Goal: Navigation & Orientation: Find specific page/section

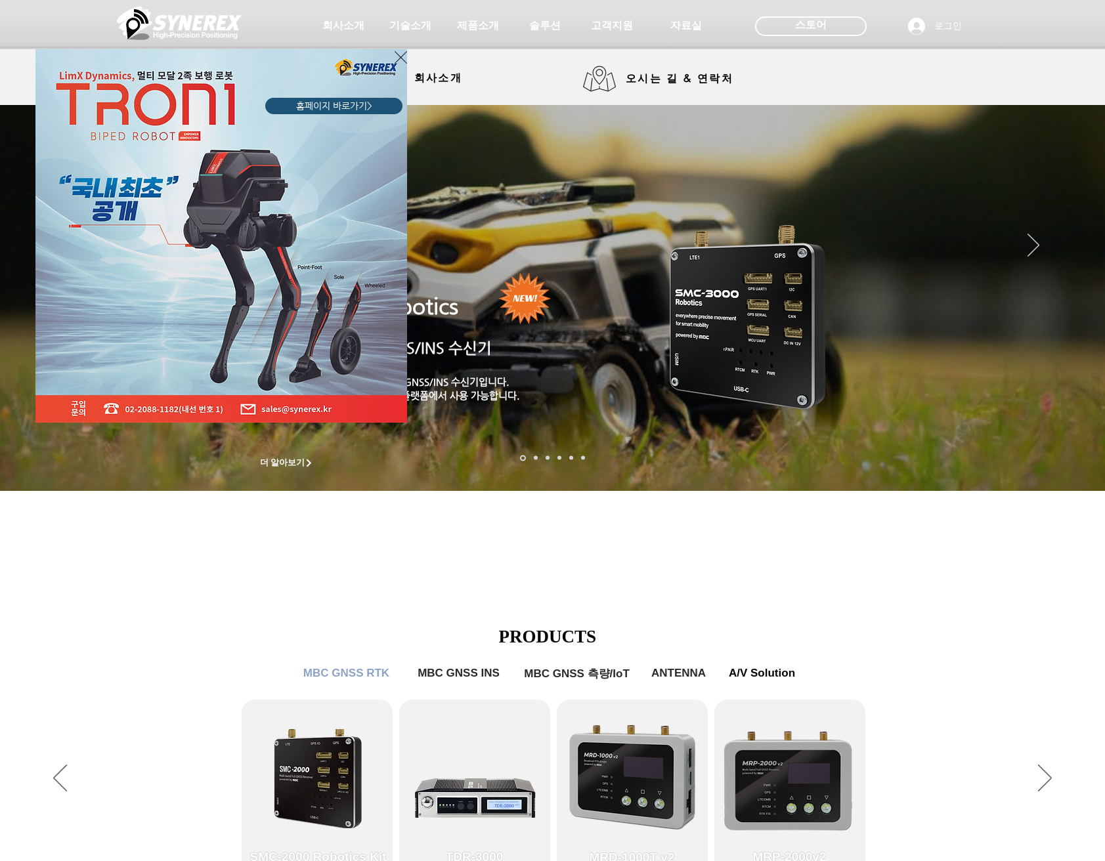
click at [828, 215] on div "LimX Dinamics" at bounding box center [552, 430] width 1105 height 861
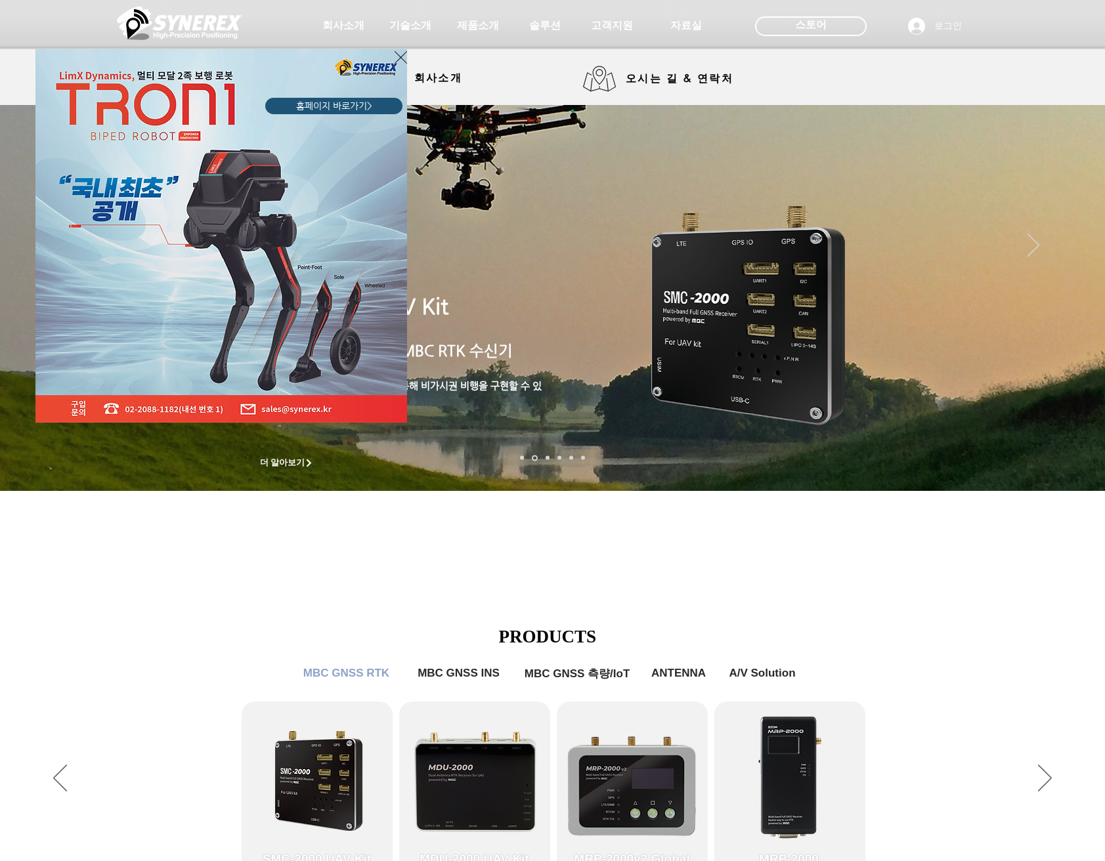
click at [652, 636] on div "LimX Dinamics" at bounding box center [552, 430] width 1105 height 861
click at [1079, 482] on div "LimX Dinamics" at bounding box center [552, 430] width 1105 height 861
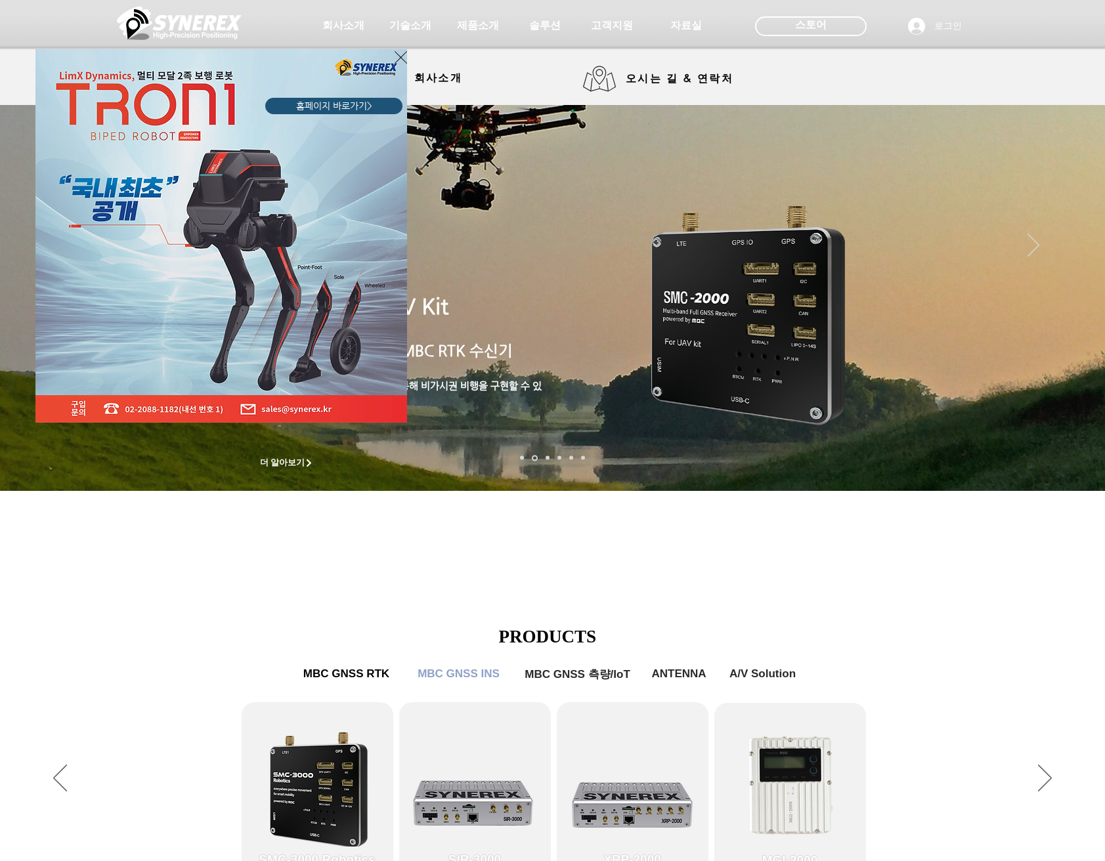
click at [954, 31] on div "LimX Dinamics" at bounding box center [552, 430] width 1105 height 861
click at [951, 26] on div "LimX Dinamics" at bounding box center [552, 430] width 1105 height 861
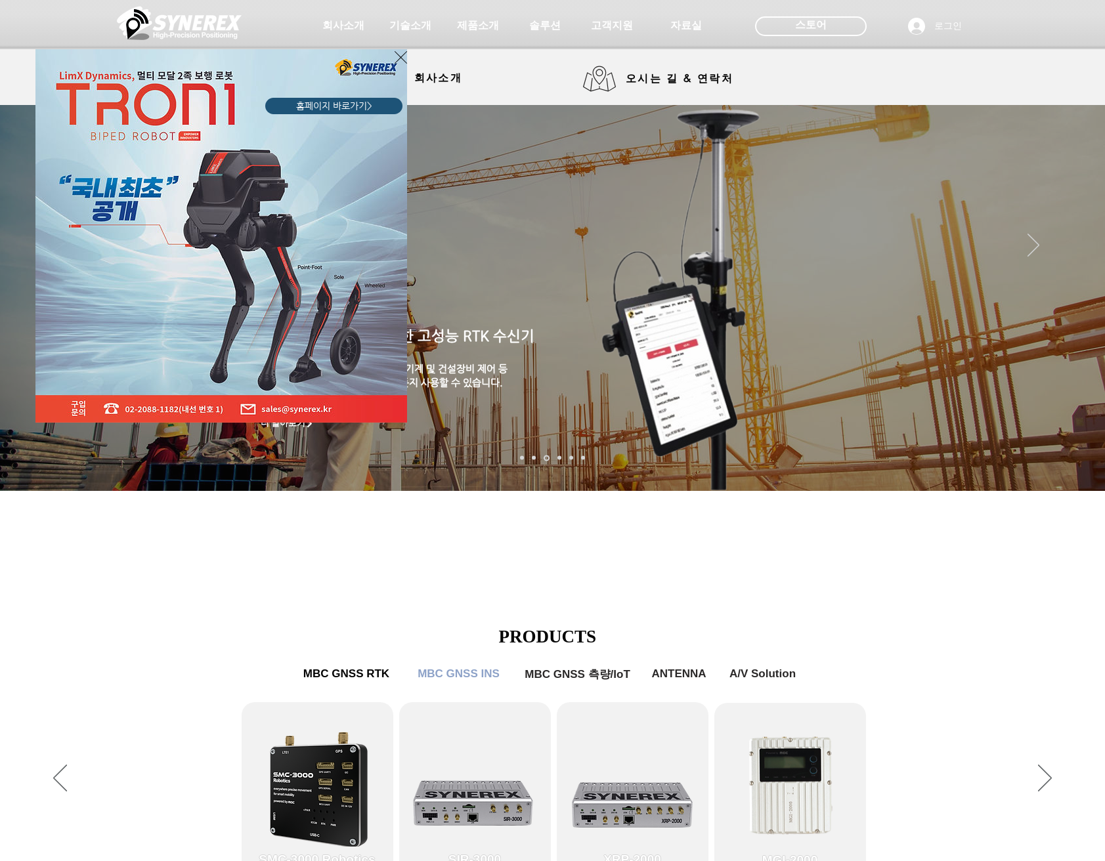
click at [397, 61] on icon "사이트로 돌아가기" at bounding box center [401, 57] width 12 height 16
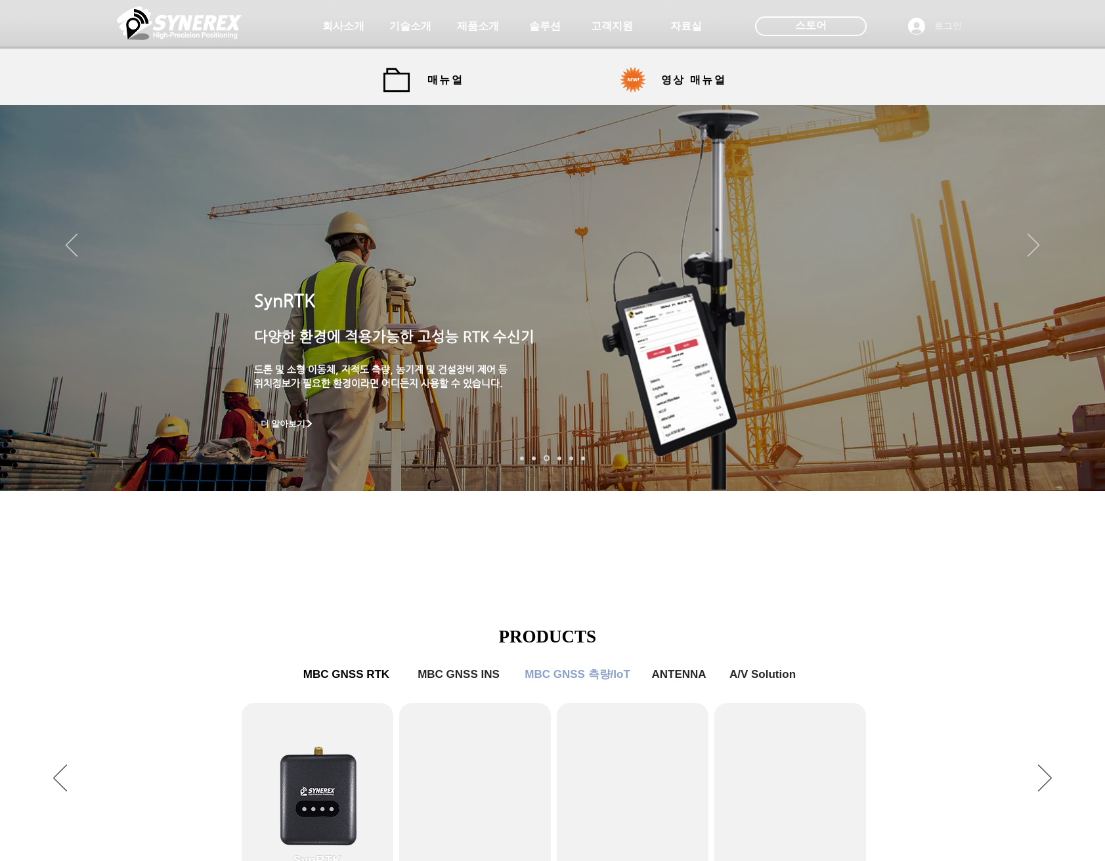
click at [943, 27] on span "로그인" at bounding box center [948, 26] width 37 height 13
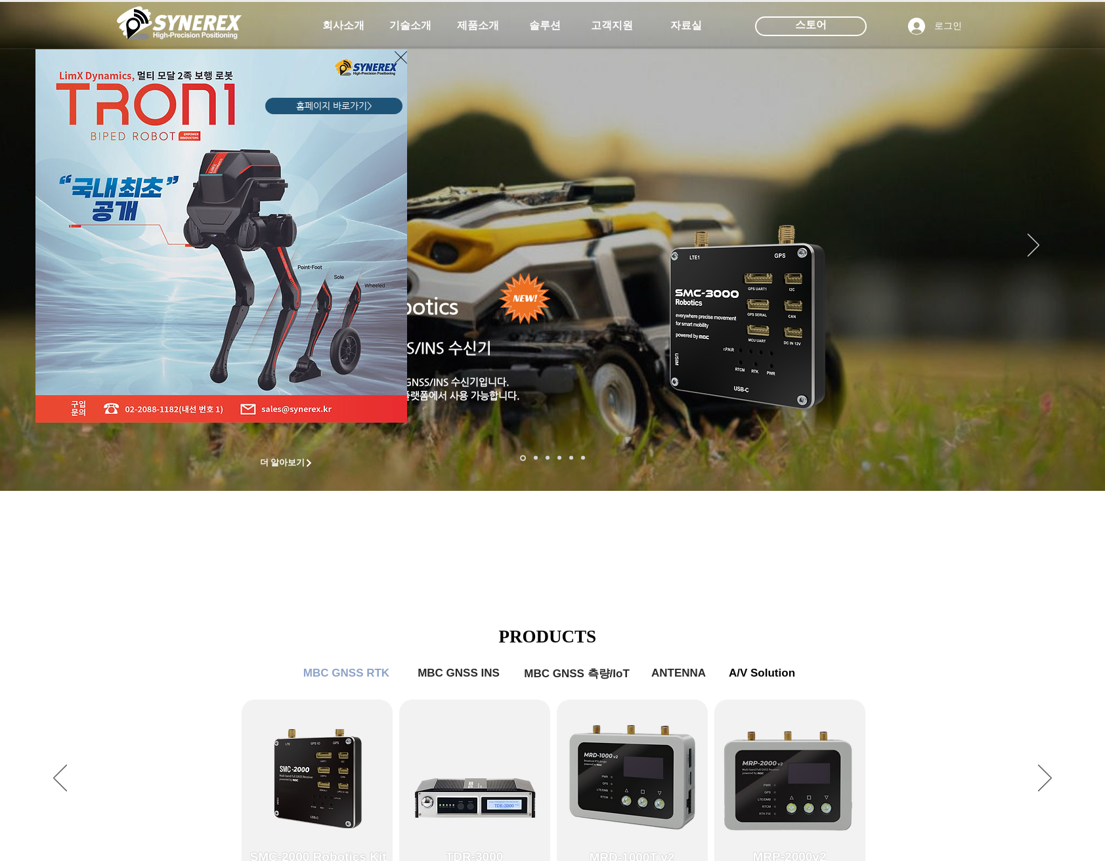
click at [409, 24] on div "LimX Dinamics" at bounding box center [552, 430] width 1105 height 861
click at [413, 26] on div "LimX Dinamics" at bounding box center [552, 430] width 1105 height 861
click at [404, 62] on icon "사이트로 돌아가기" at bounding box center [401, 57] width 12 height 16
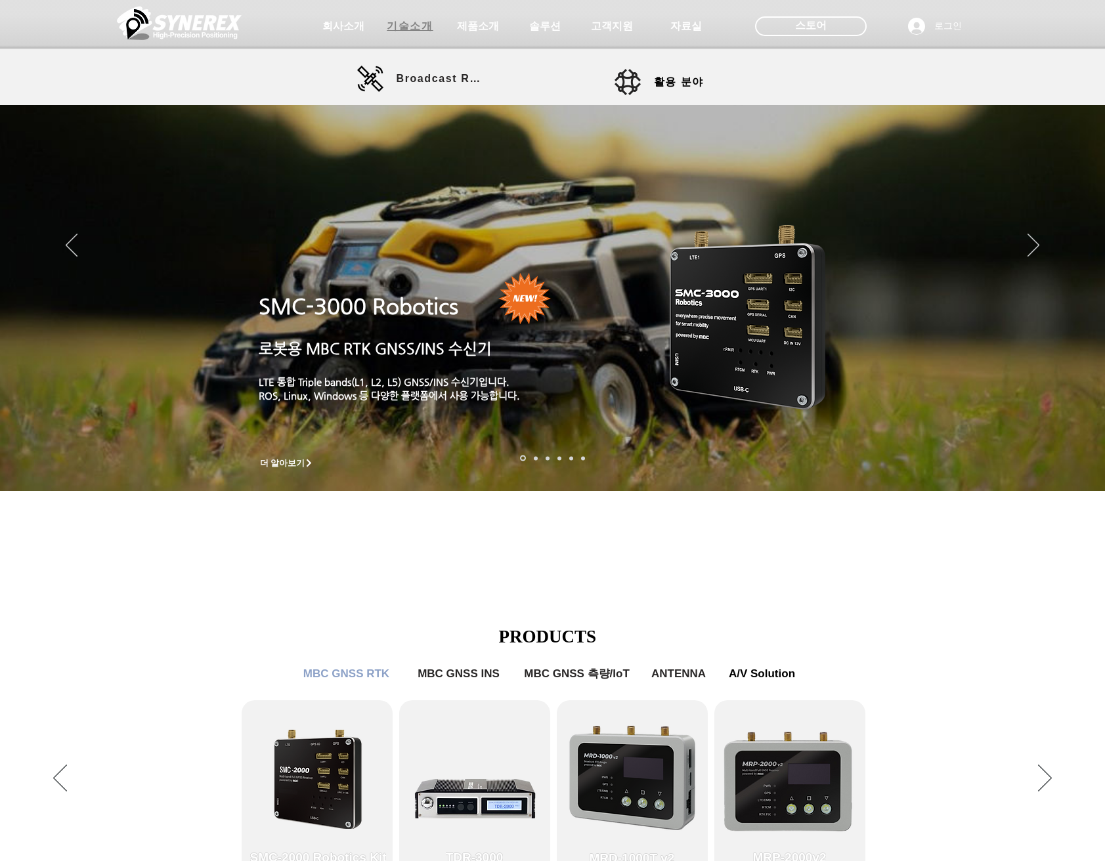
click at [411, 29] on span "기술소개" at bounding box center [410, 27] width 46 height 14
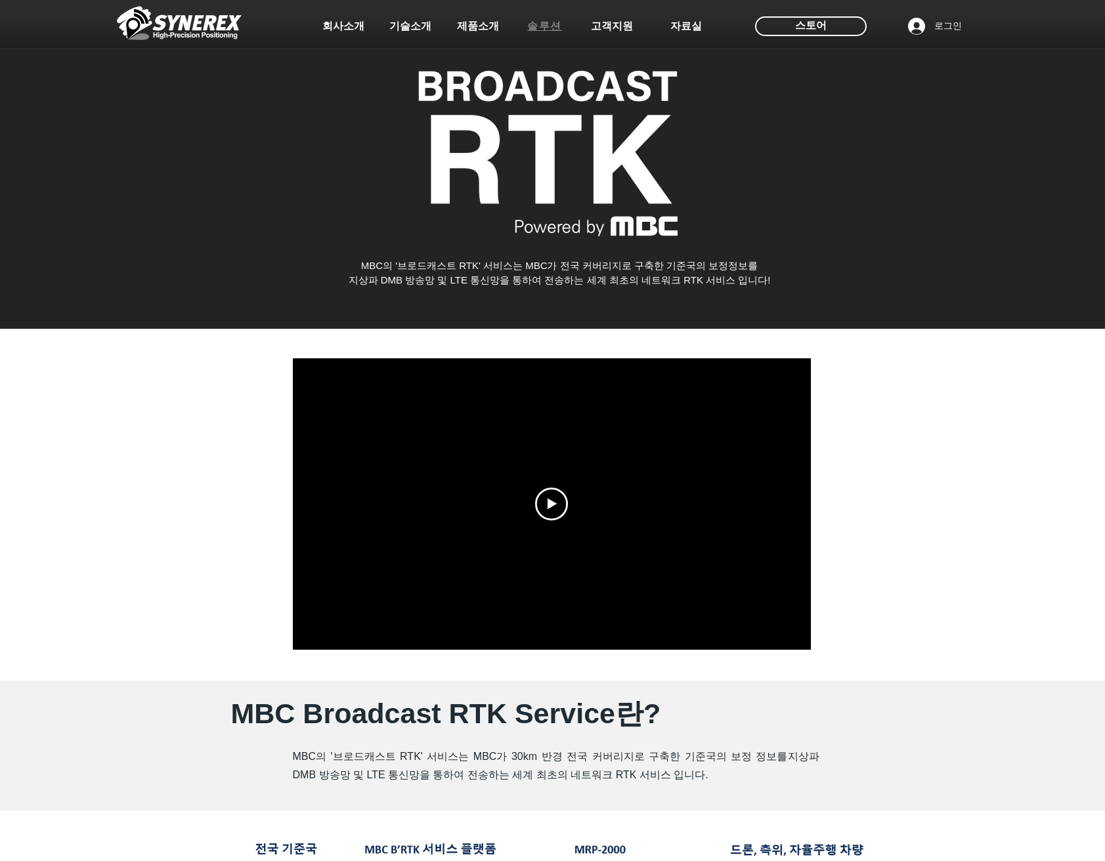
click at [554, 27] on span "솔루션" at bounding box center [544, 27] width 35 height 14
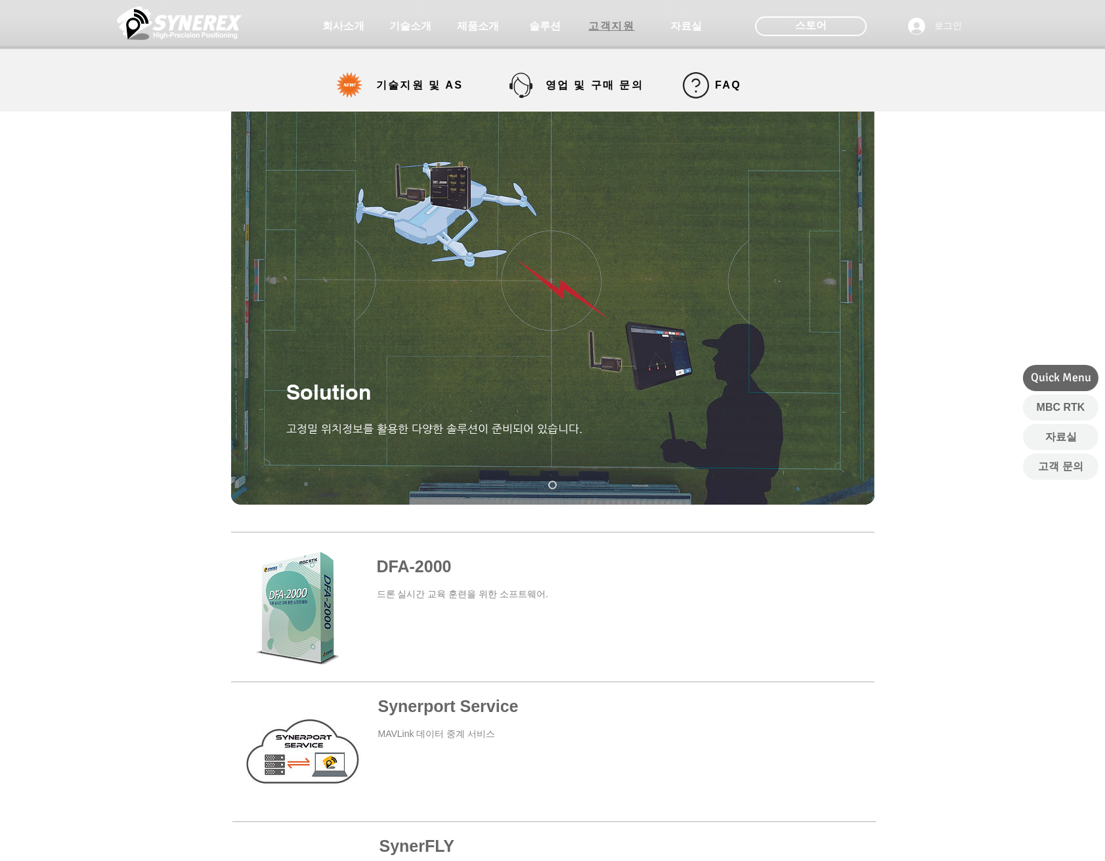
click at [614, 26] on span "고객지원" at bounding box center [611, 27] width 46 height 14
select select "******"
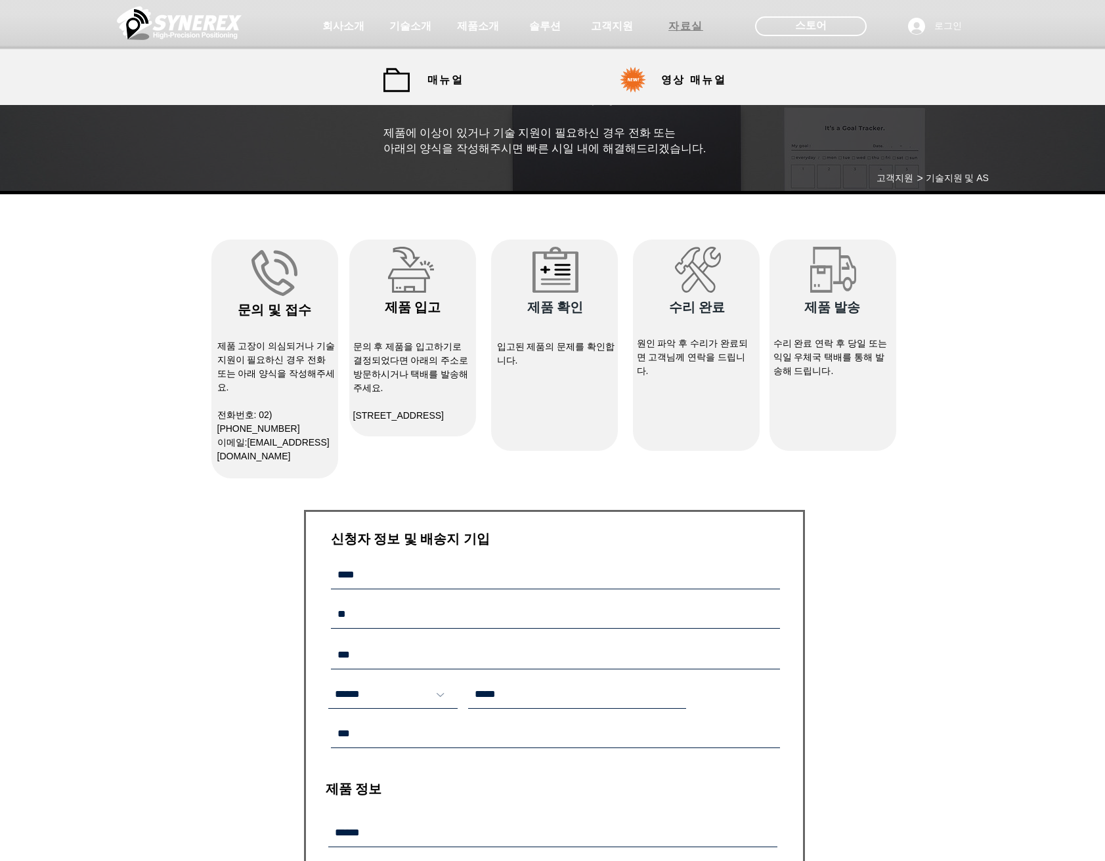
click at [671, 29] on span "자료실" at bounding box center [685, 27] width 35 height 14
